Goal: Task Accomplishment & Management: Manage account settings

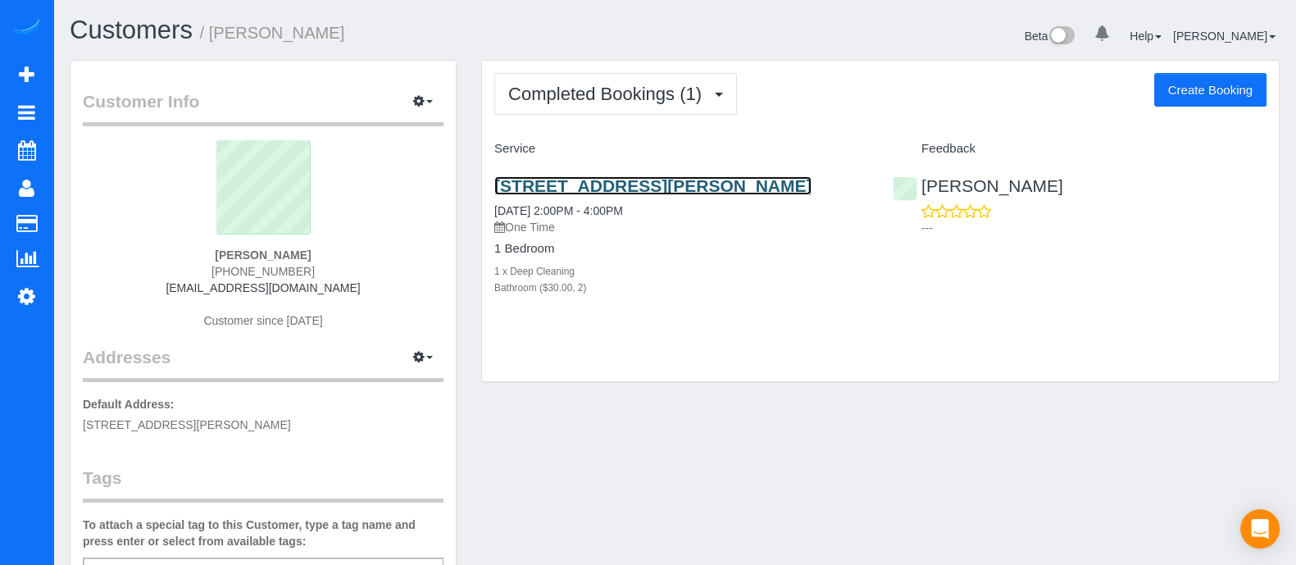
click at [672, 193] on link "[STREET_ADDRESS][PERSON_NAME]" at bounding box center [652, 185] width 317 height 19
click at [774, 288] on div "Bathroom ($30.00, 2)" at bounding box center [681, 287] width 374 height 16
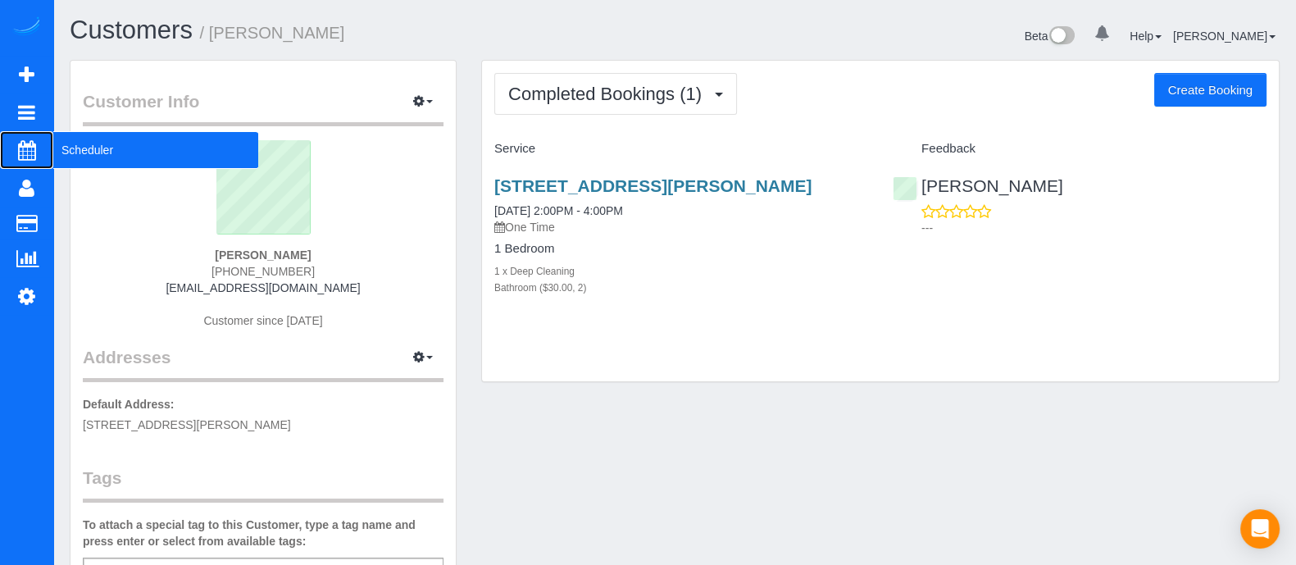
click at [80, 143] on span "Scheduler" at bounding box center [155, 150] width 205 height 38
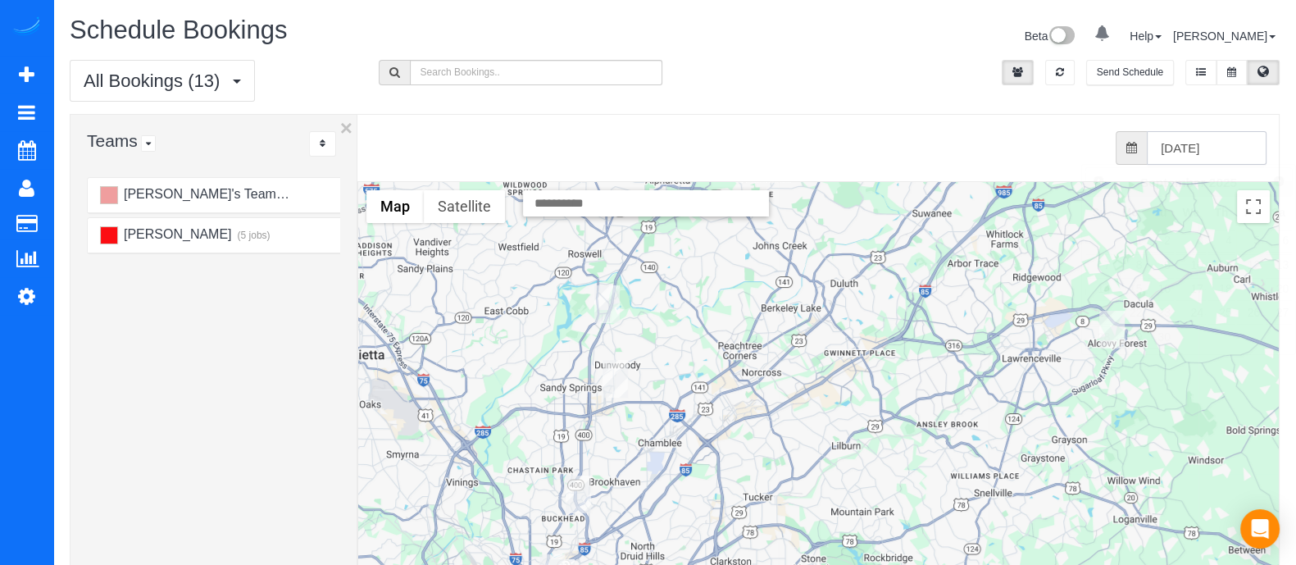
click at [1165, 153] on input "[DATE]" at bounding box center [1207, 148] width 120 height 34
click at [1226, 75] on button at bounding box center [1232, 72] width 30 height 25
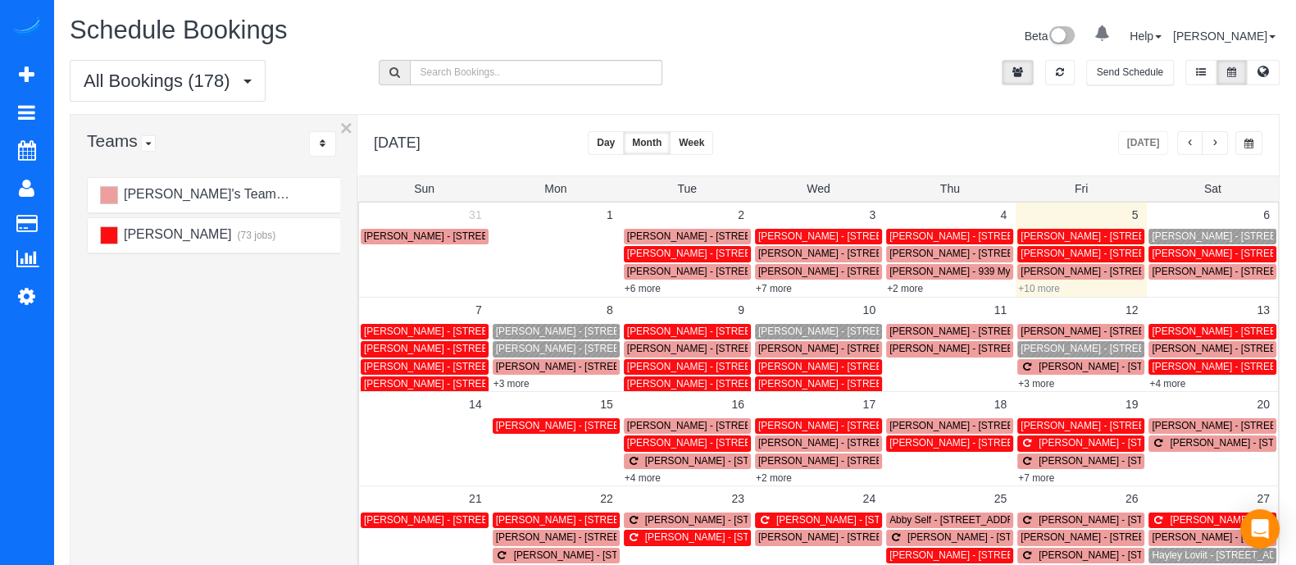
click at [1041, 285] on link "+10 more" at bounding box center [1039, 288] width 42 height 11
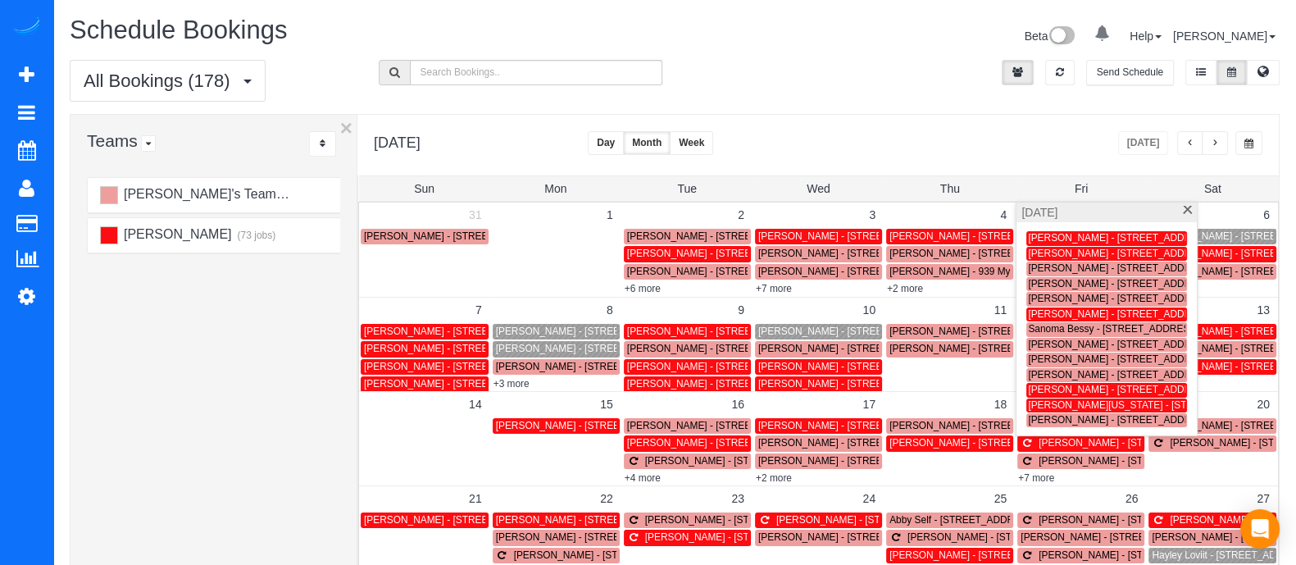
click at [1185, 211] on span at bounding box center [1188, 211] width 12 height 11
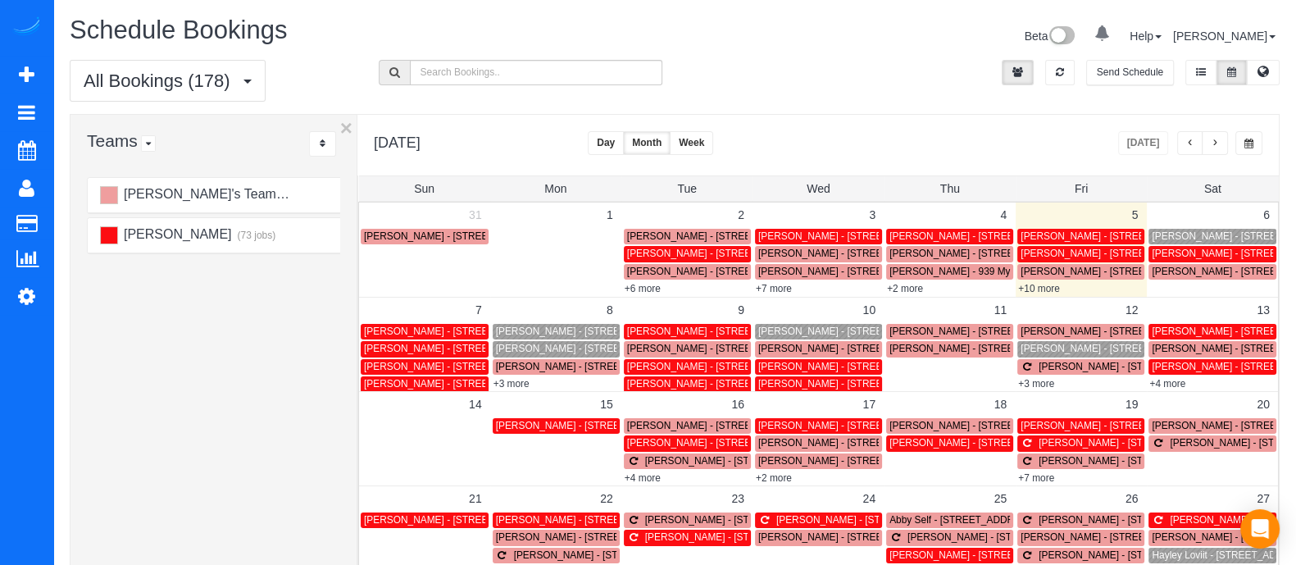
click at [624, 132] on button "Day" at bounding box center [606, 143] width 36 height 24
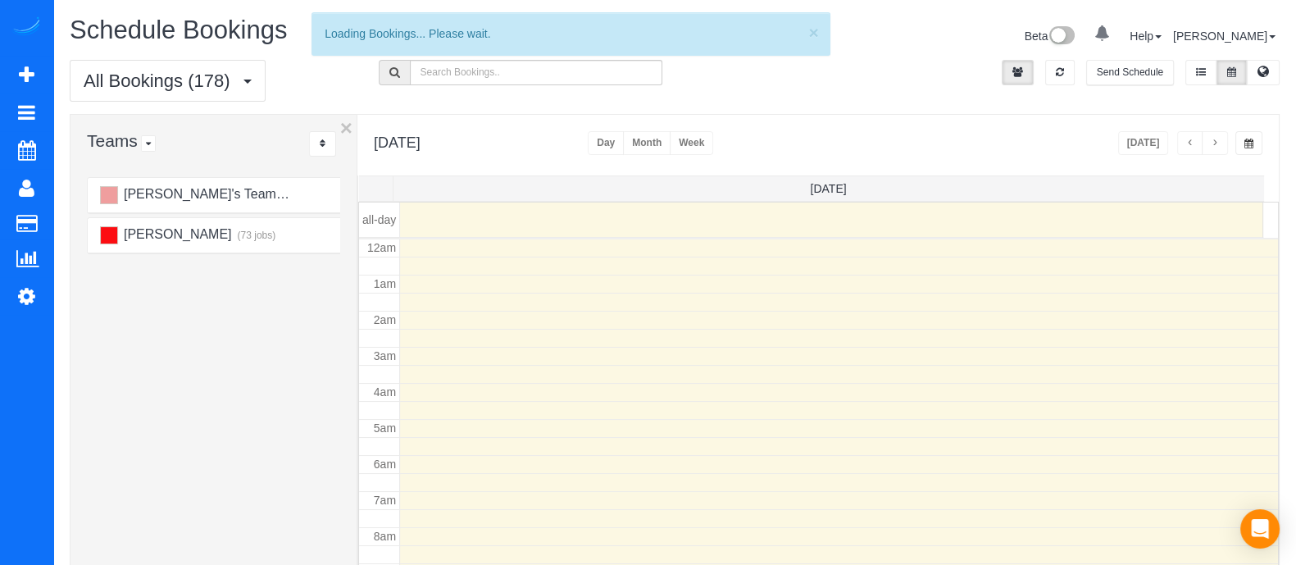
scroll to position [216, 0]
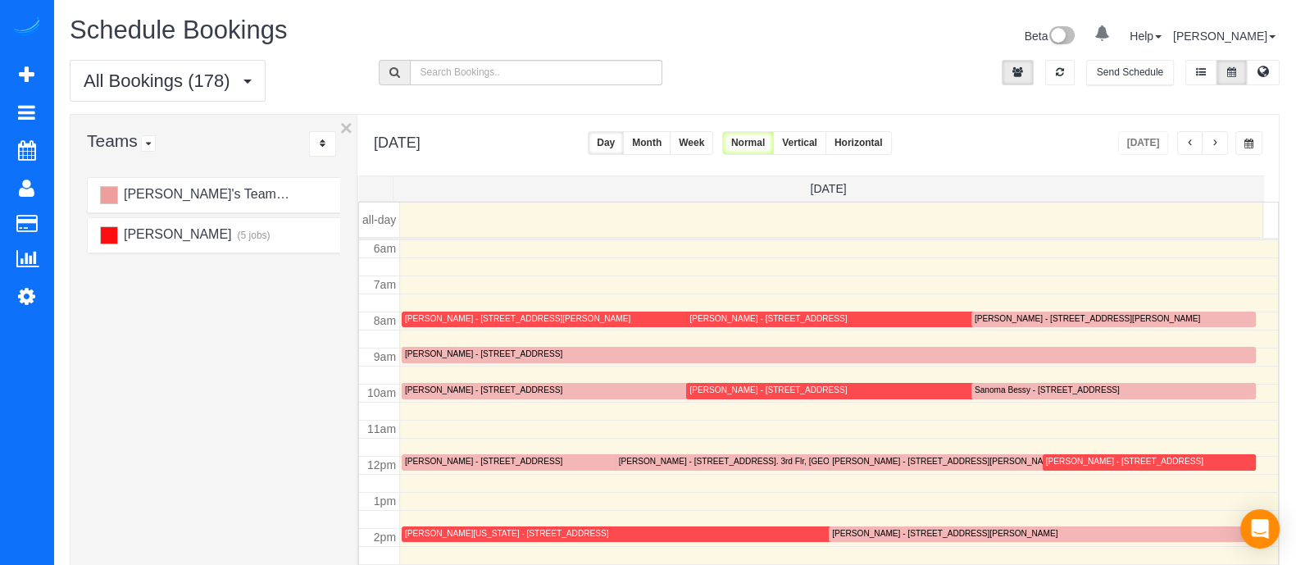
click at [1214, 143] on span "button" at bounding box center [1215, 144] width 8 height 10
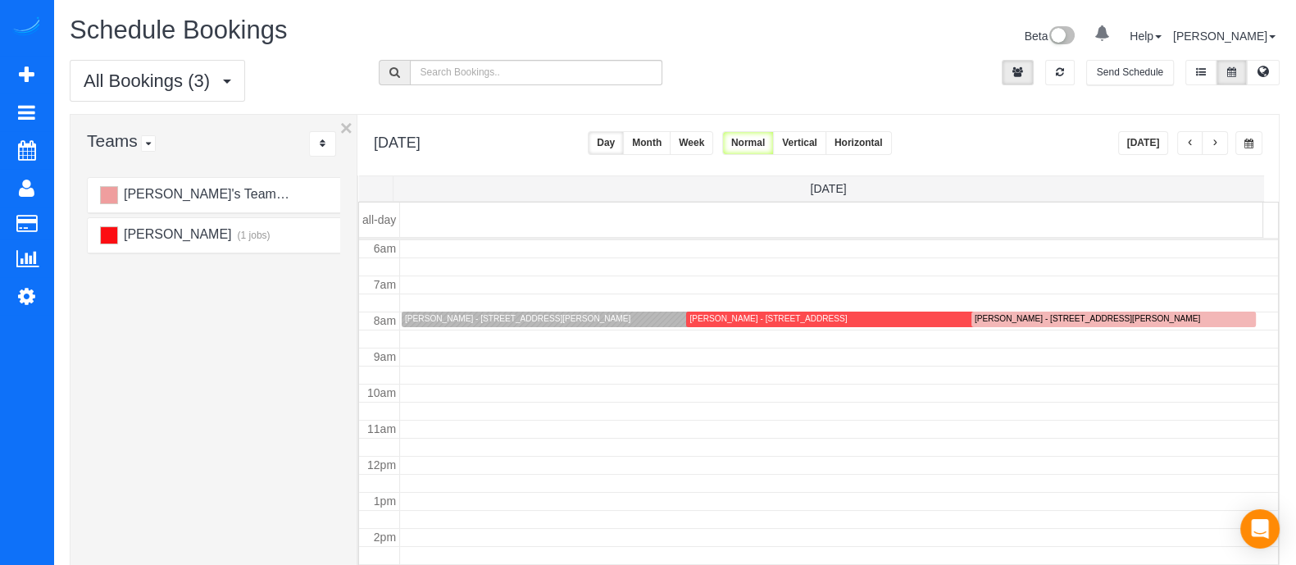
scroll to position [50, 0]
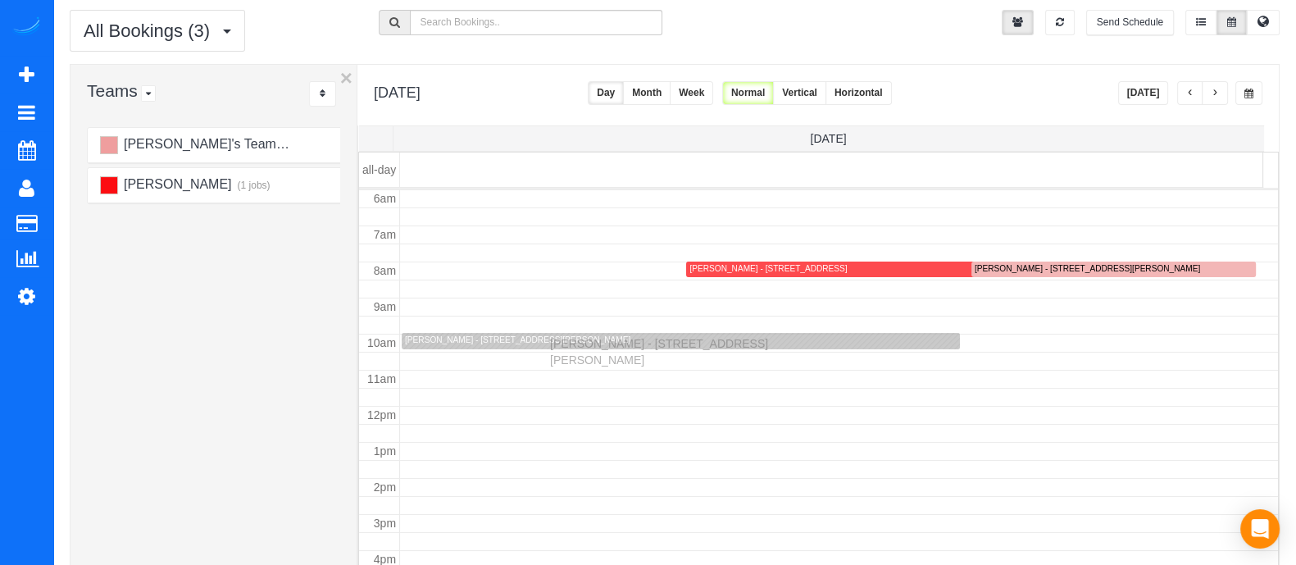
drag, startPoint x: 558, startPoint y: 263, endPoint x: 554, endPoint y: 340, distance: 77.1
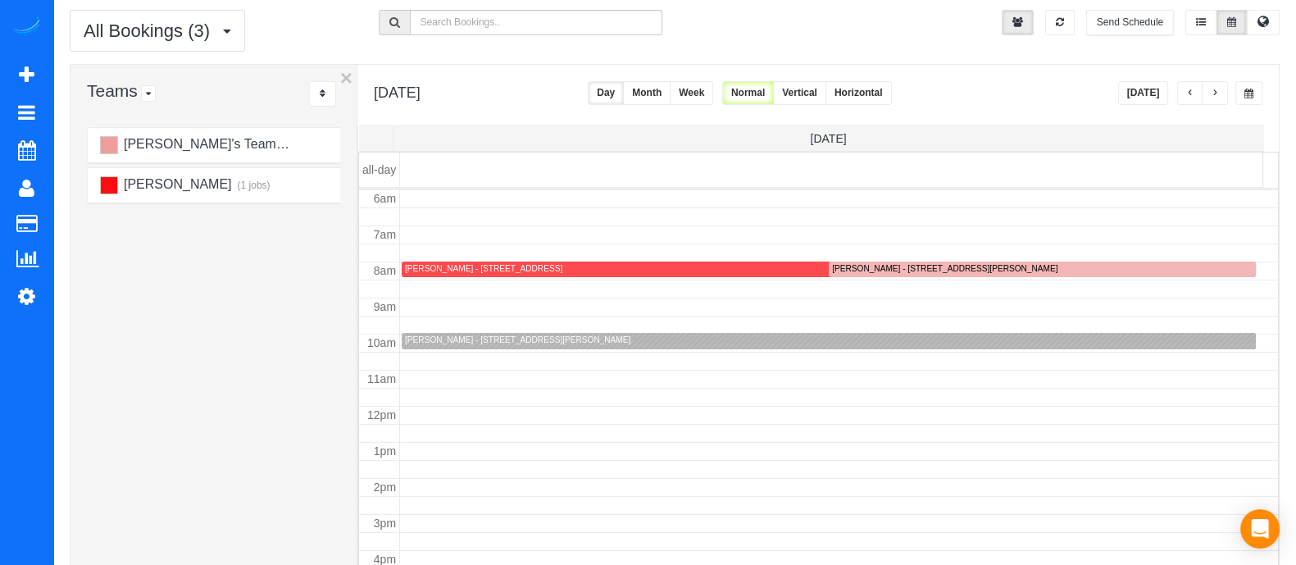
click at [592, 342] on div "[PERSON_NAME] - [STREET_ADDRESS][PERSON_NAME]" at bounding box center [517, 340] width 225 height 11
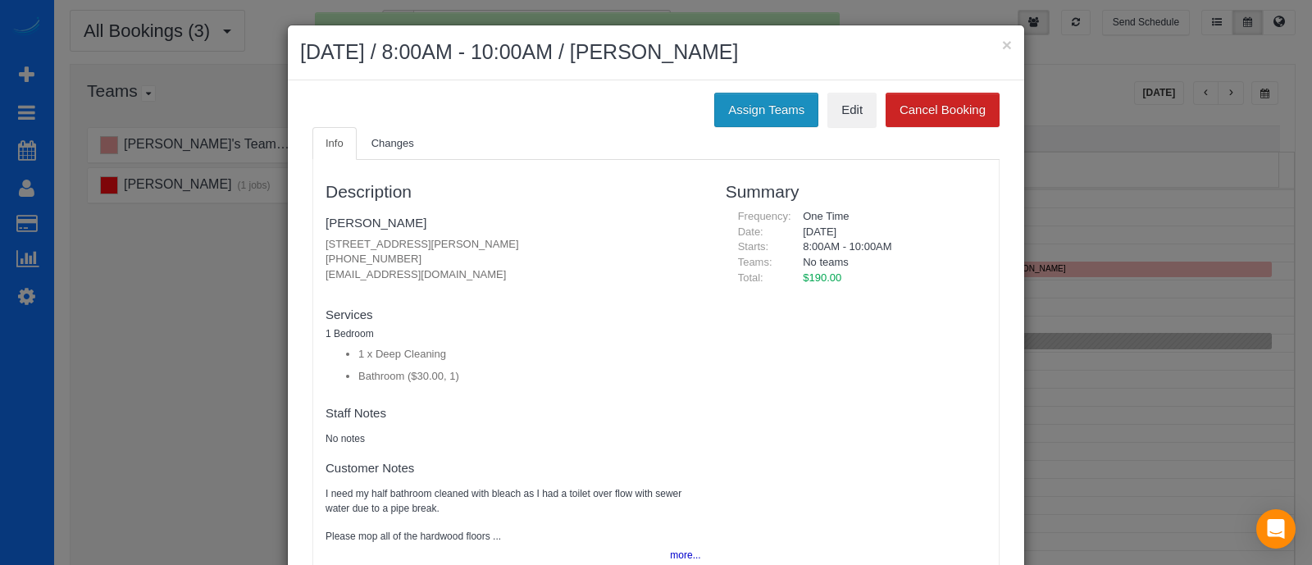
click at [765, 112] on button "Assign Teams" at bounding box center [766, 110] width 104 height 34
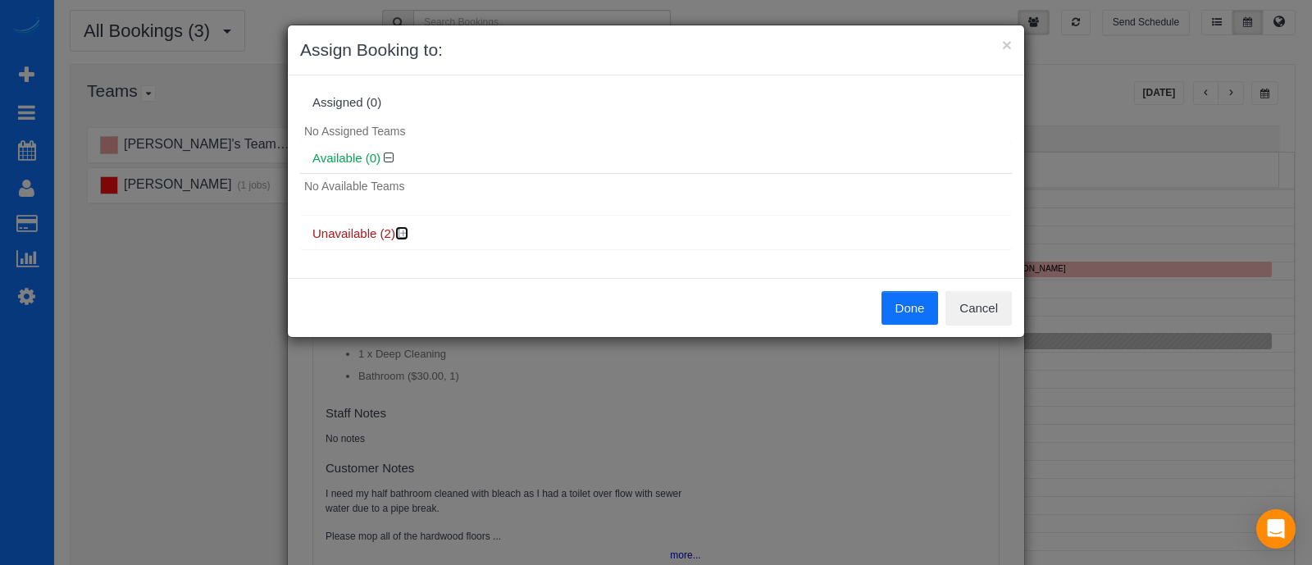
click at [405, 235] on icon at bounding box center [403, 233] width 10 height 12
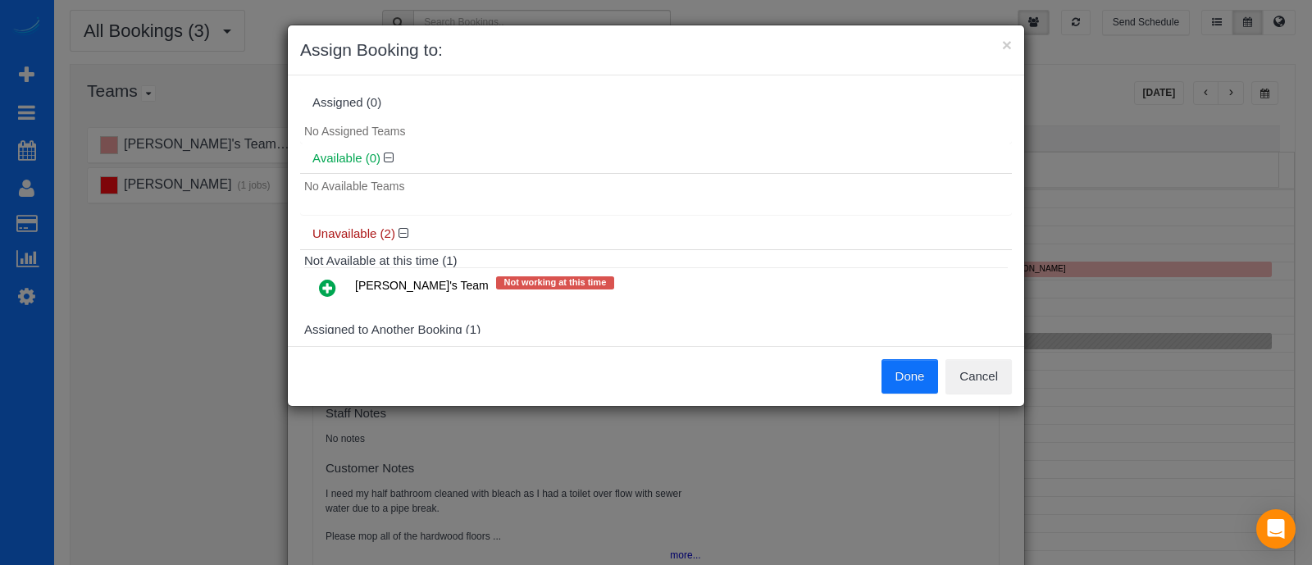
click at [325, 284] on icon at bounding box center [327, 288] width 17 height 20
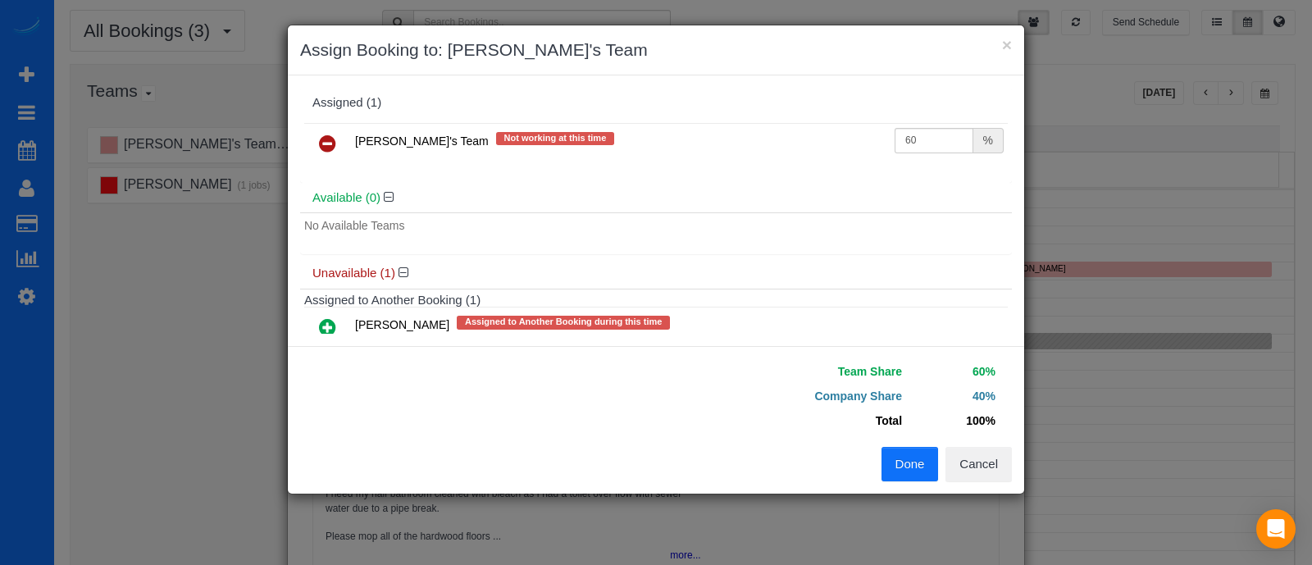
click at [899, 458] on button "Done" at bounding box center [909, 464] width 57 height 34
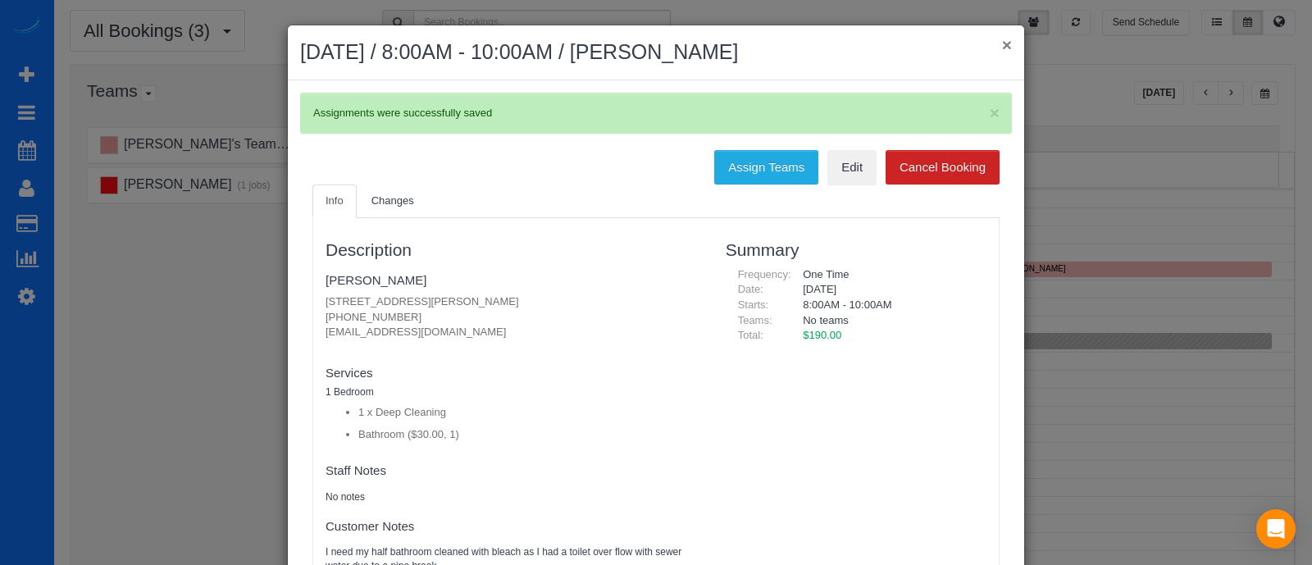
click at [1002, 42] on button "×" at bounding box center [1007, 44] width 10 height 17
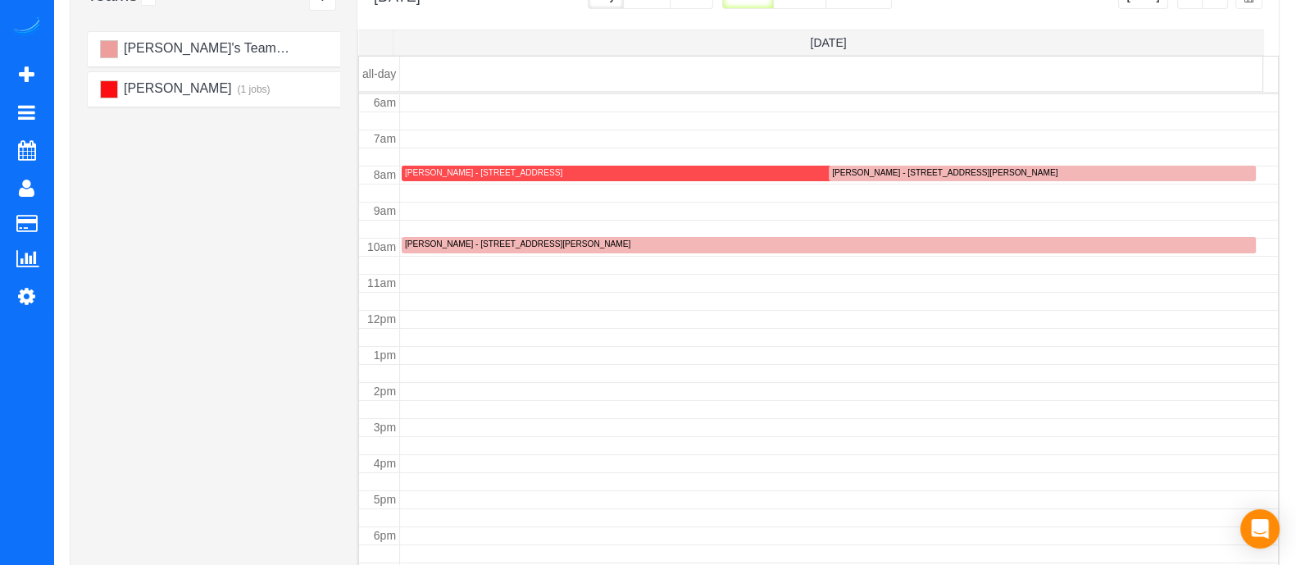
scroll to position [0, 0]
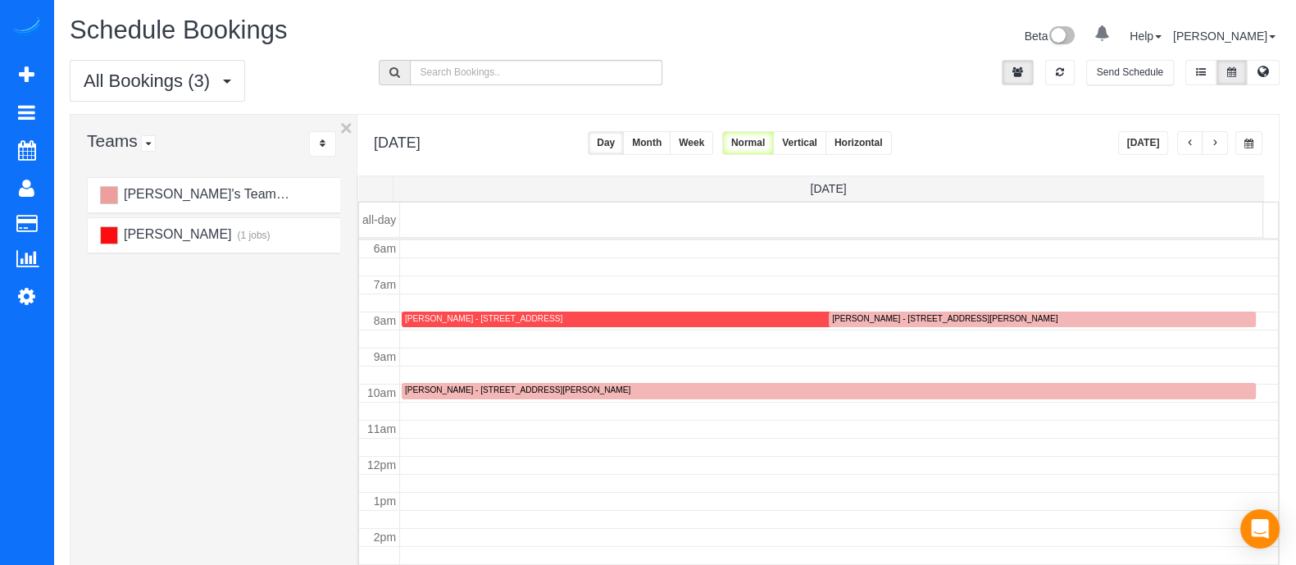
click at [1214, 139] on span "button" at bounding box center [1215, 144] width 8 height 10
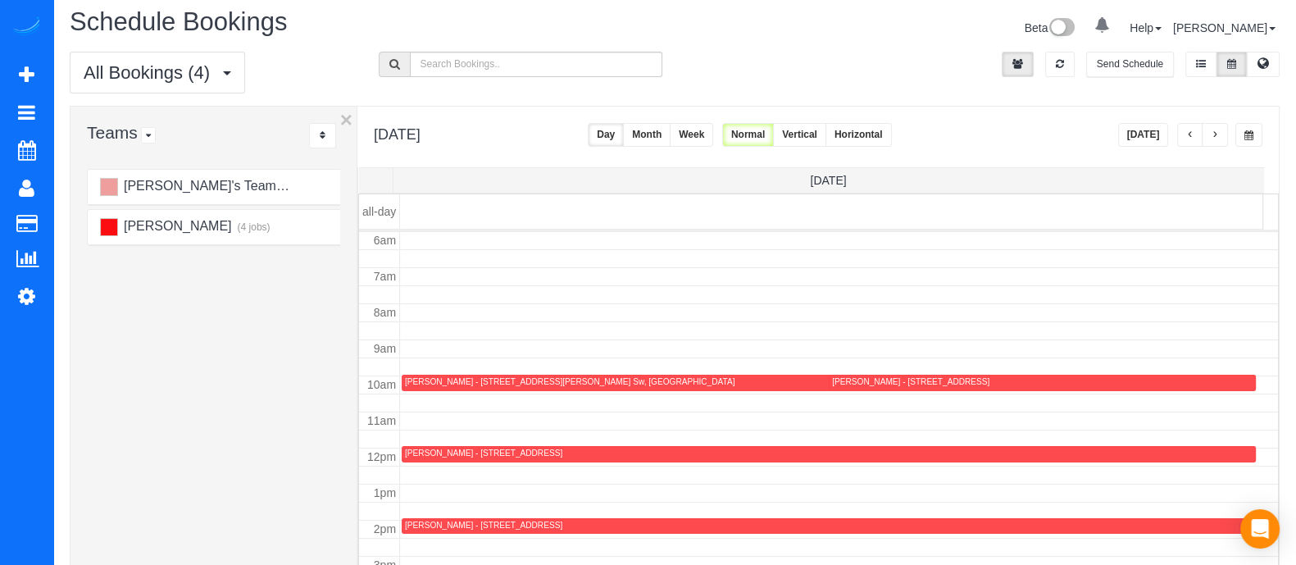
scroll to position [5, 0]
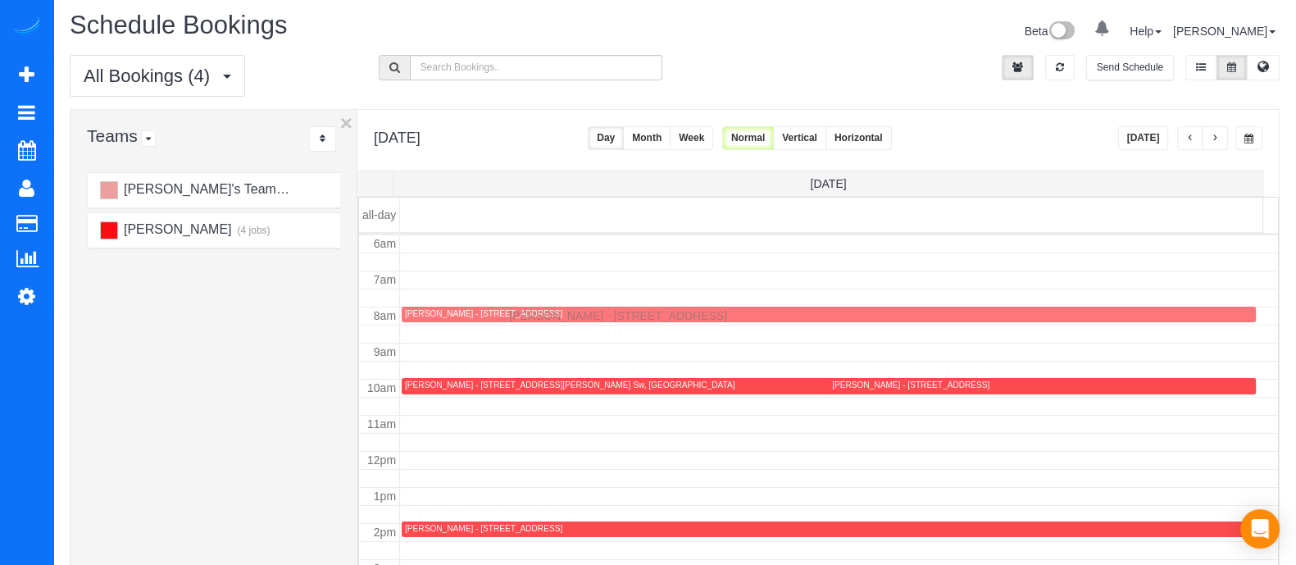
drag, startPoint x: 561, startPoint y: 460, endPoint x: 513, endPoint y: 313, distance: 154.3
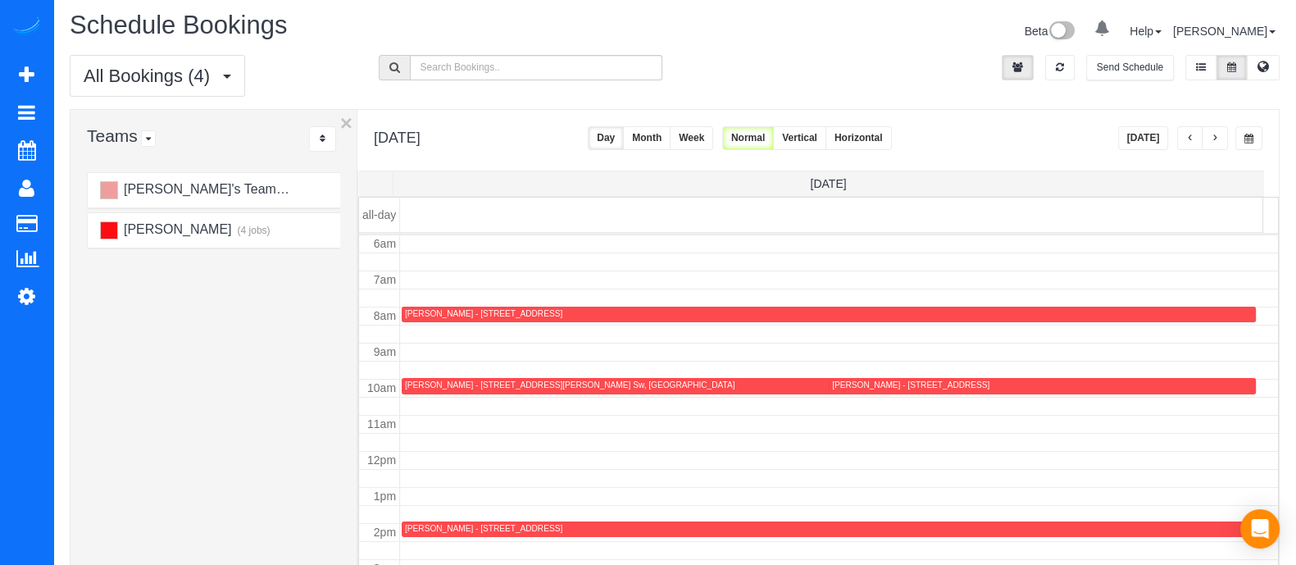
click at [544, 388] on body "0 Beta Your Notifications You have 0 alerts Add Booking Bookings Active Booking…" at bounding box center [648, 277] width 1296 height 565
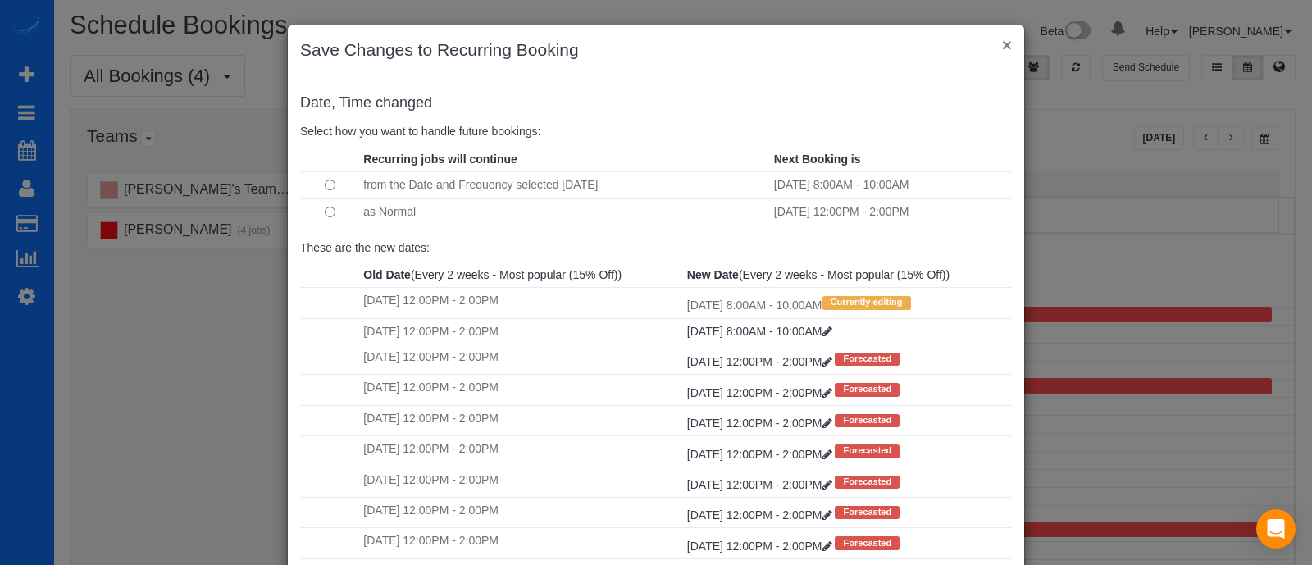
click at [1002, 45] on button "×" at bounding box center [1007, 44] width 10 height 17
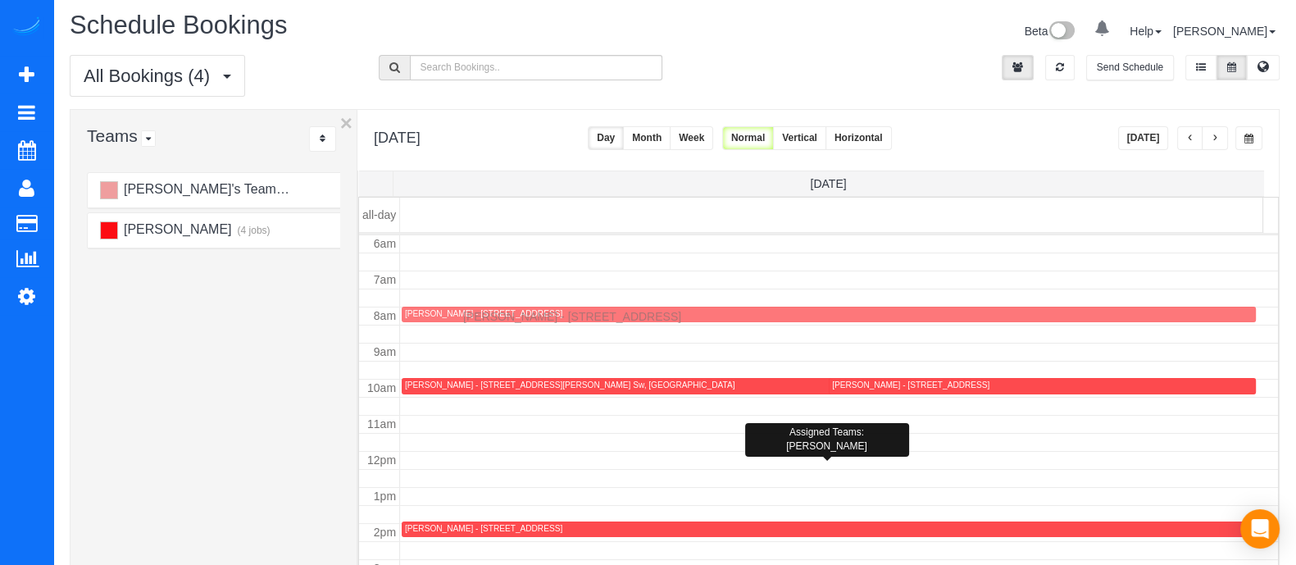
drag, startPoint x: 480, startPoint y: 456, endPoint x: 467, endPoint y: 313, distance: 143.2
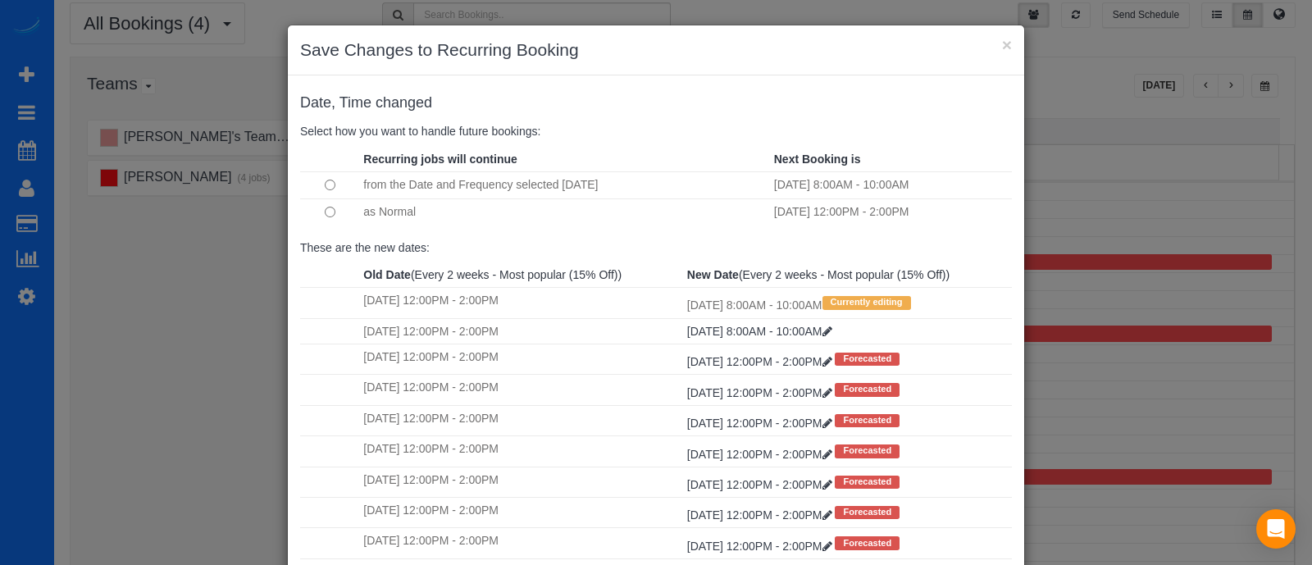
scroll to position [168, 0]
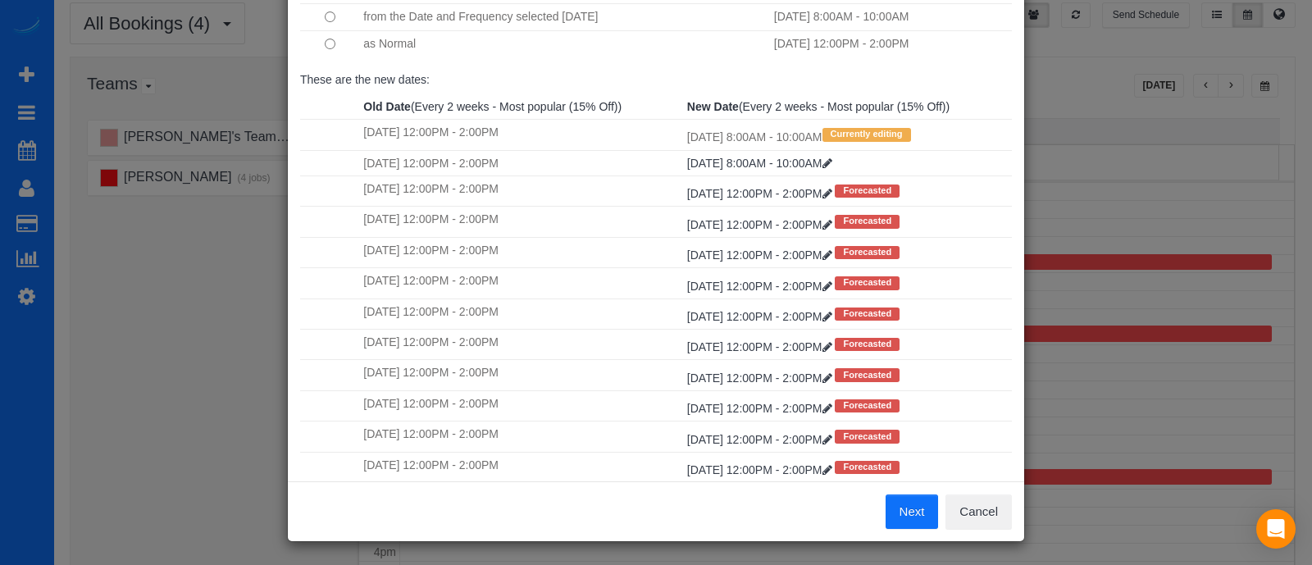
click at [916, 505] on button "Next" at bounding box center [912, 511] width 53 height 34
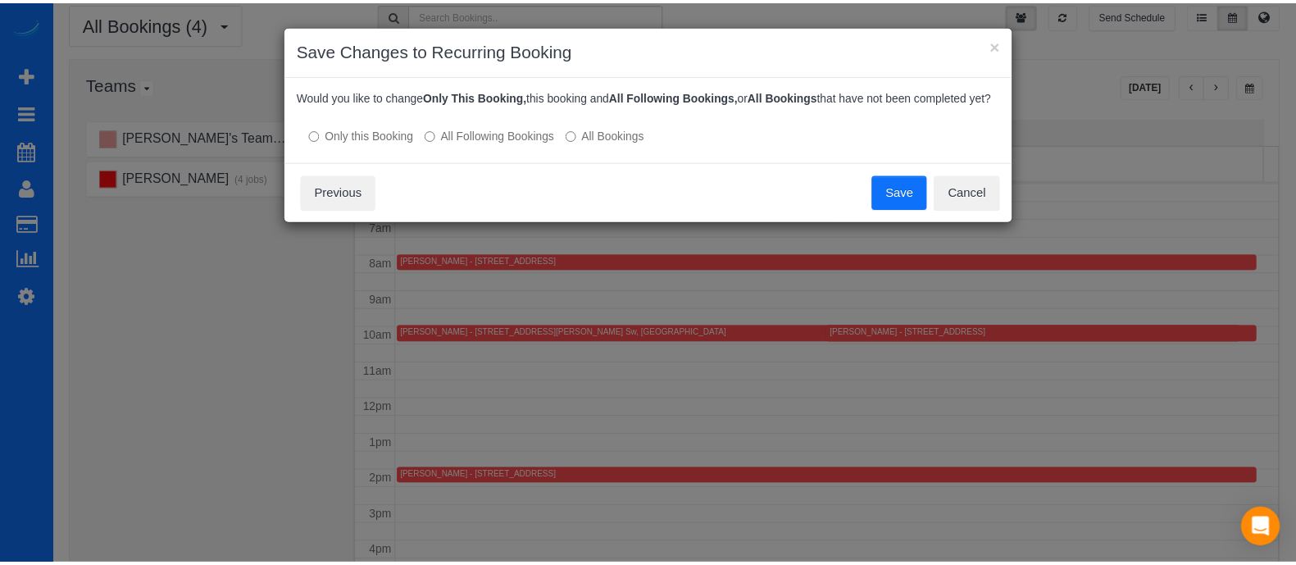
scroll to position [0, 0]
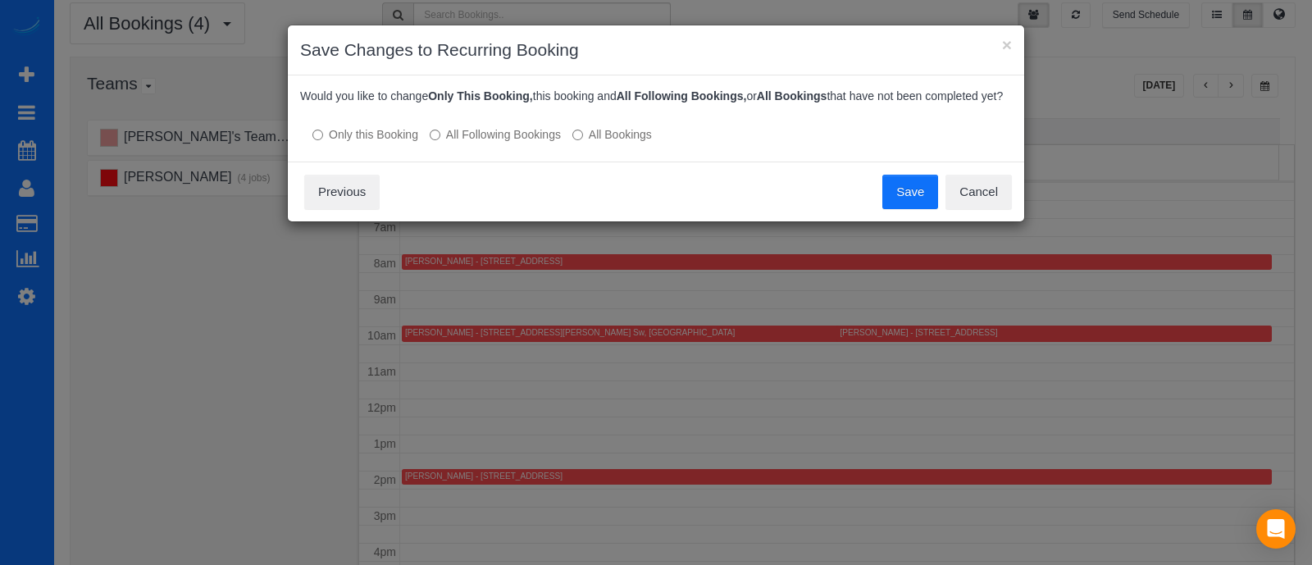
click at [890, 184] on button "Save" at bounding box center [910, 192] width 56 height 34
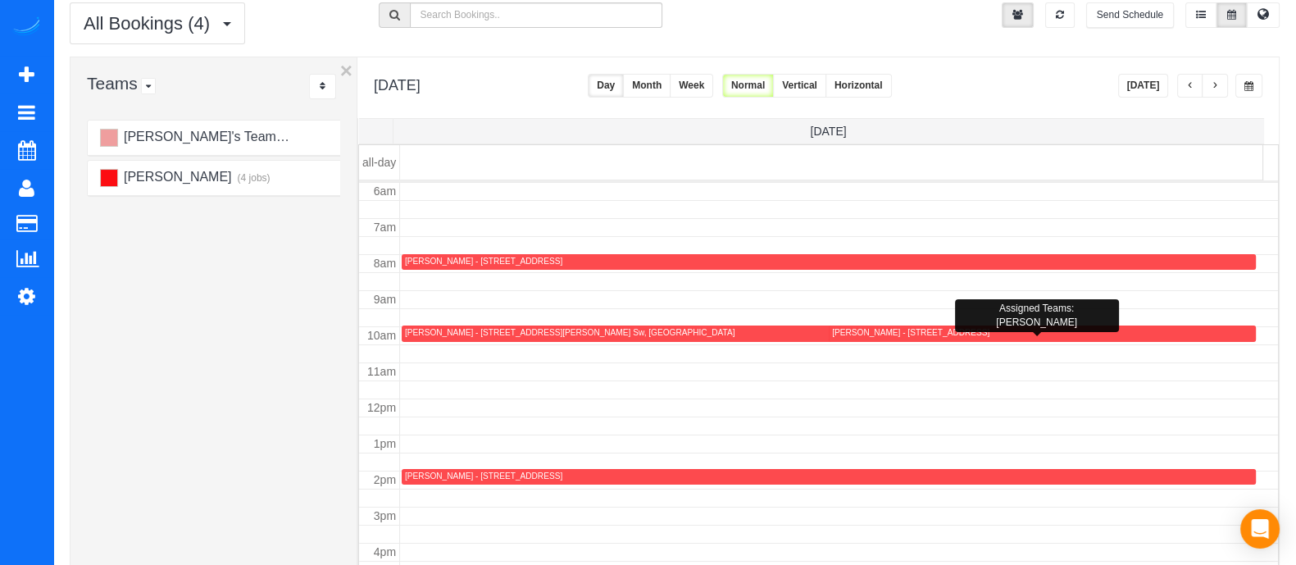
click at [845, 339] on div at bounding box center [1042, 334] width 427 height 16
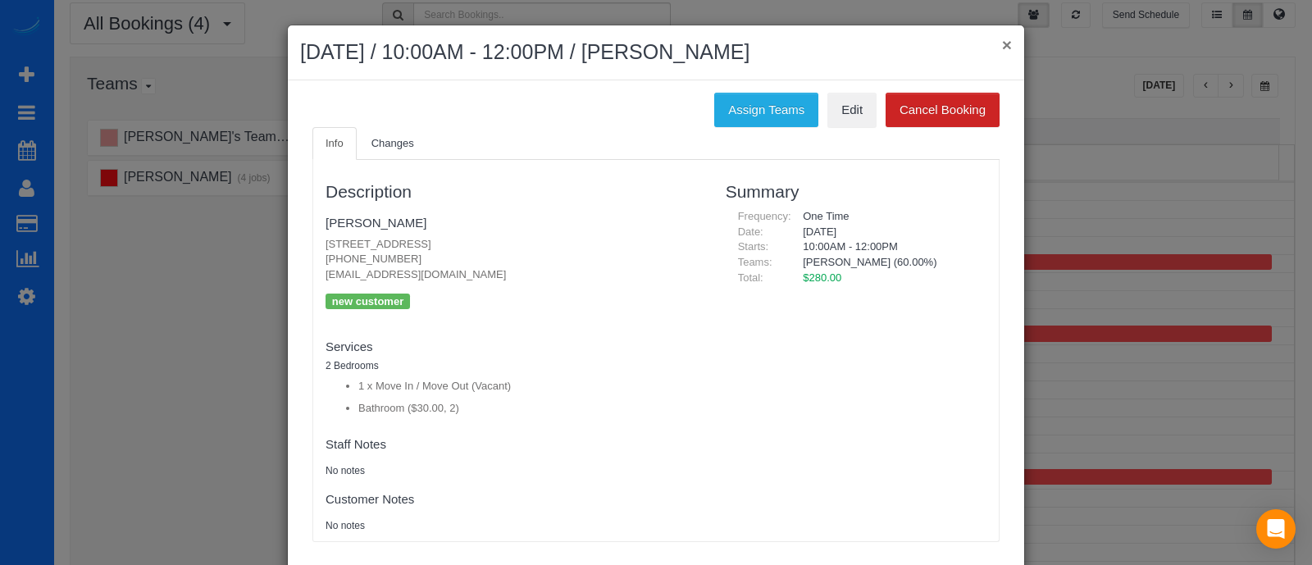
click at [1002, 44] on button "×" at bounding box center [1007, 44] width 10 height 17
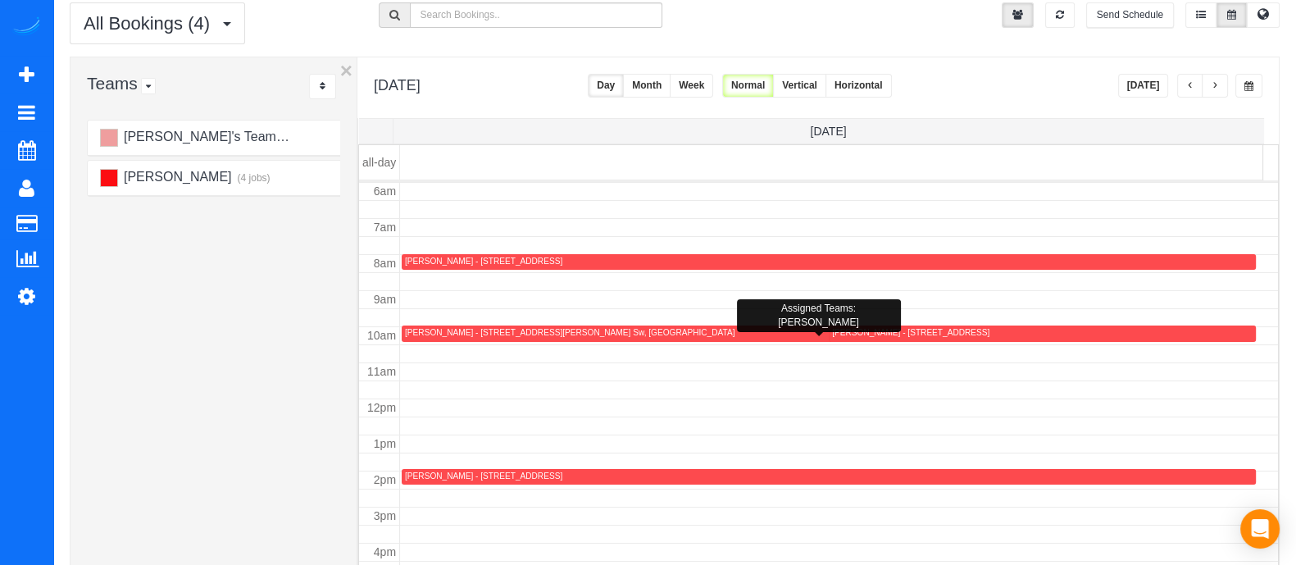
click at [517, 338] on div "[PERSON_NAME] - [STREET_ADDRESS][PERSON_NAME] Sw, [GEOGRAPHIC_DATA]" at bounding box center [820, 333] width 831 height 12
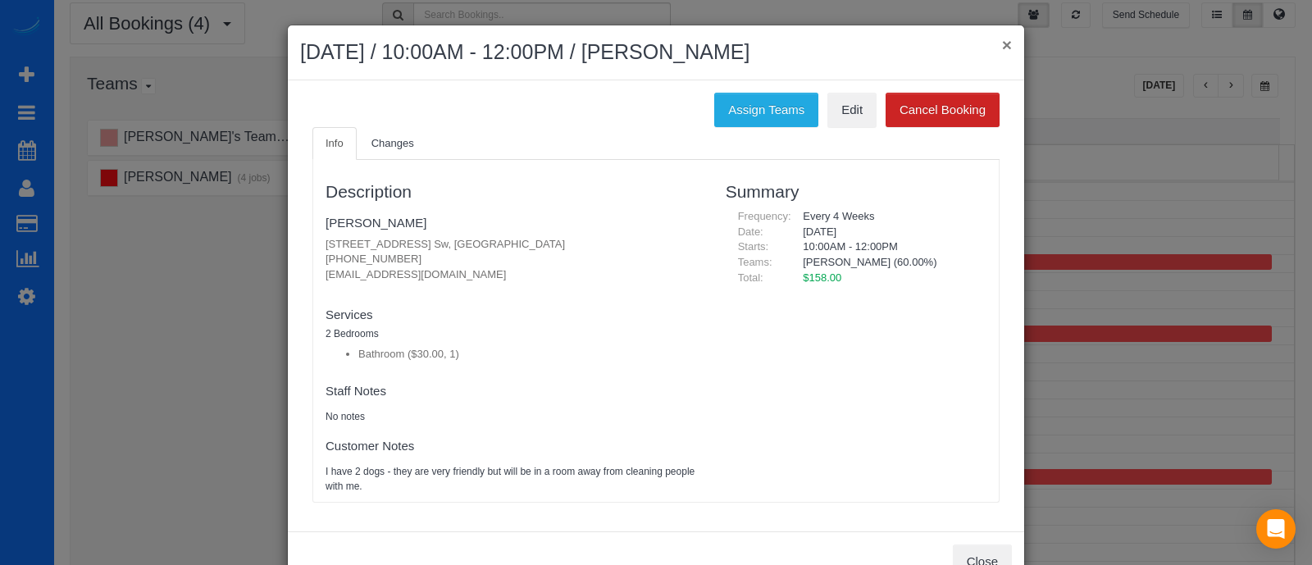
click at [1002, 40] on button "×" at bounding box center [1007, 44] width 10 height 17
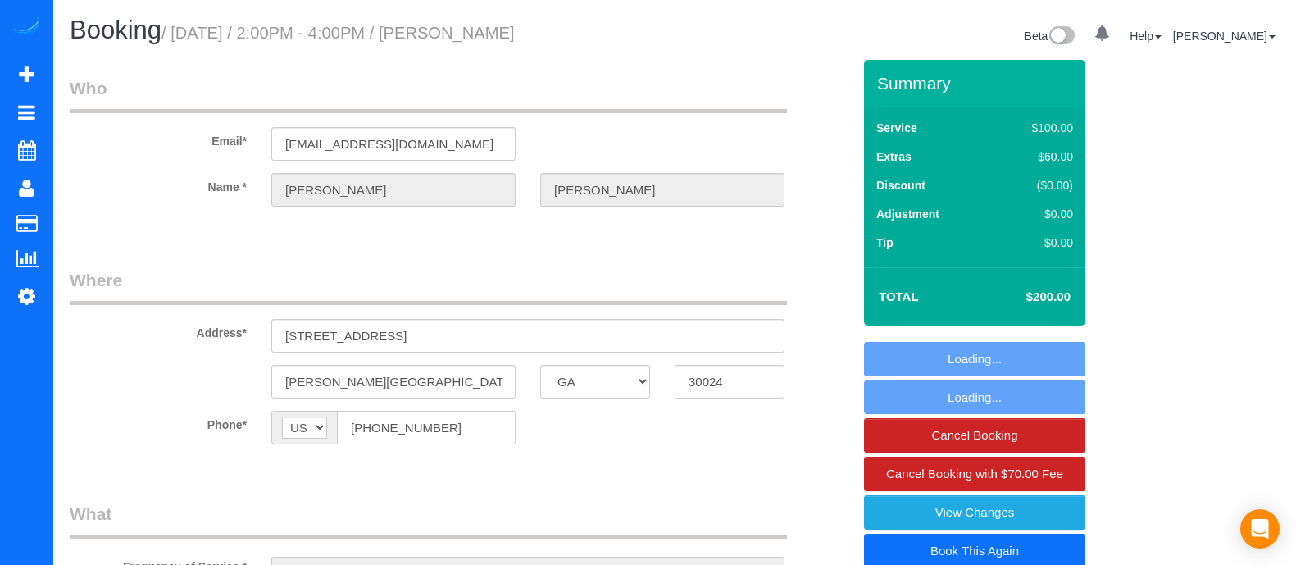
select select "GA"
select select "2"
select select "spot1"
select select "number:3"
select select "number:6"
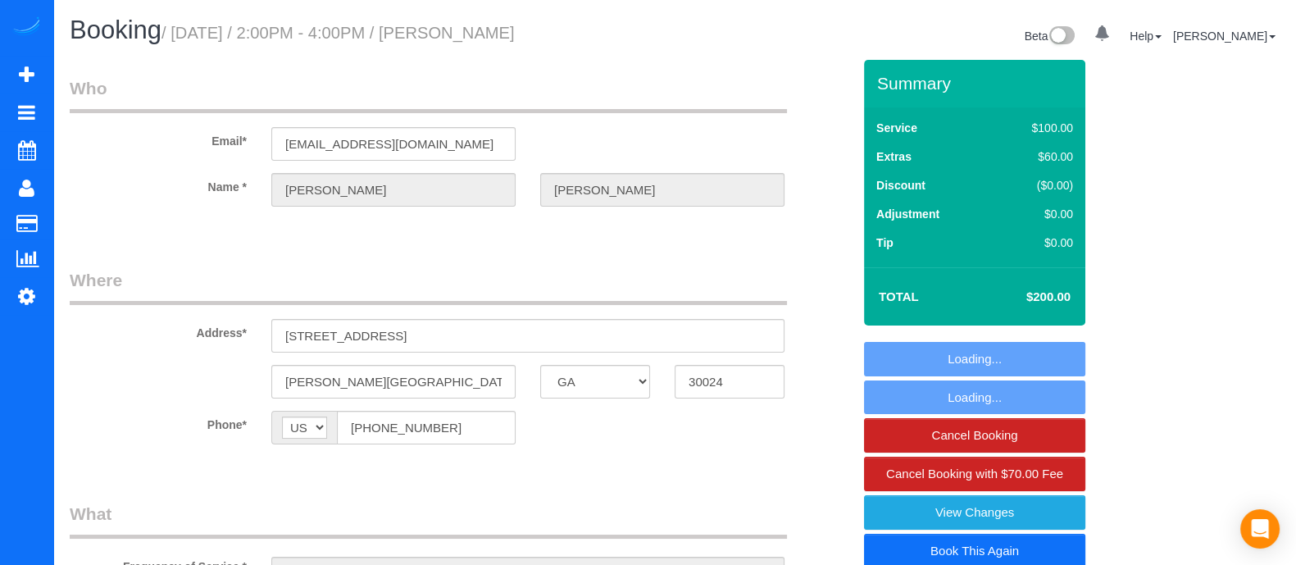
select select "2"
